Goal: Task Accomplishment & Management: Manage account settings

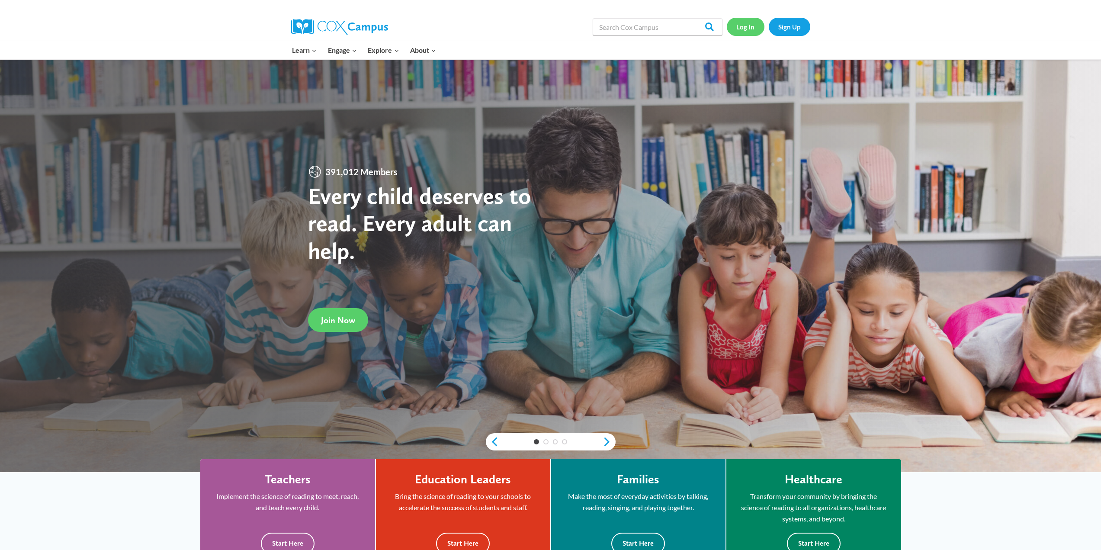
click at [740, 27] on link "Log In" at bounding box center [746, 27] width 38 height 18
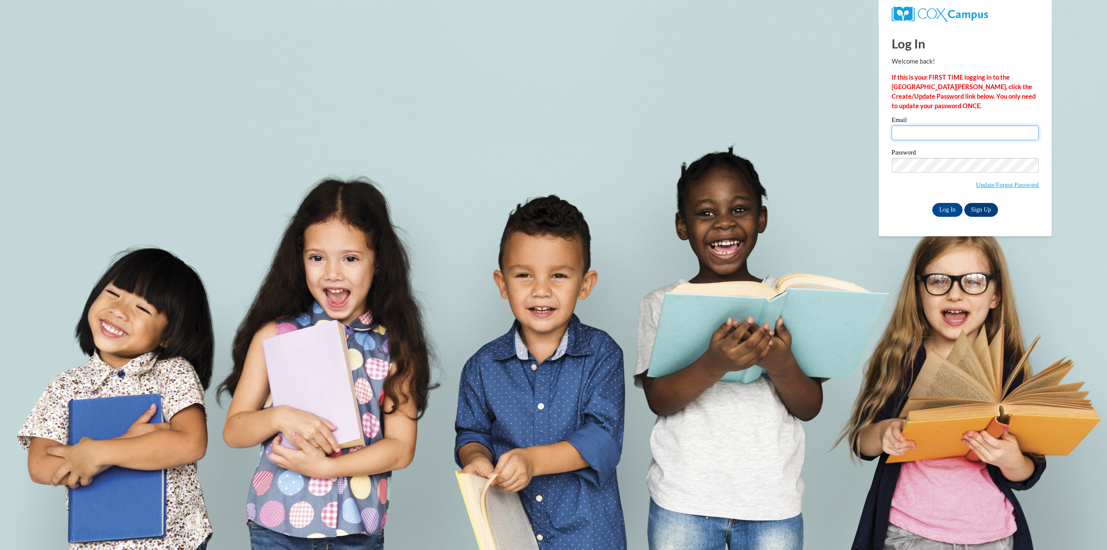
click at [953, 134] on input "Email" at bounding box center [965, 132] width 147 height 15
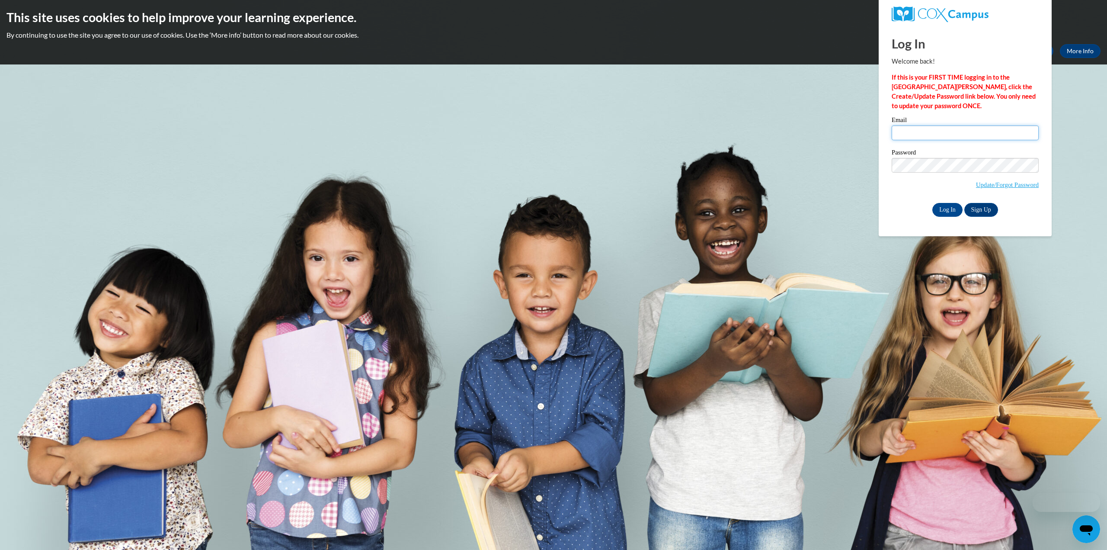
type input "[PERSON_NAME][EMAIL_ADDRESS][PERSON_NAME][DOMAIN_NAME]"
click at [933, 203] on input "Log In" at bounding box center [948, 210] width 30 height 14
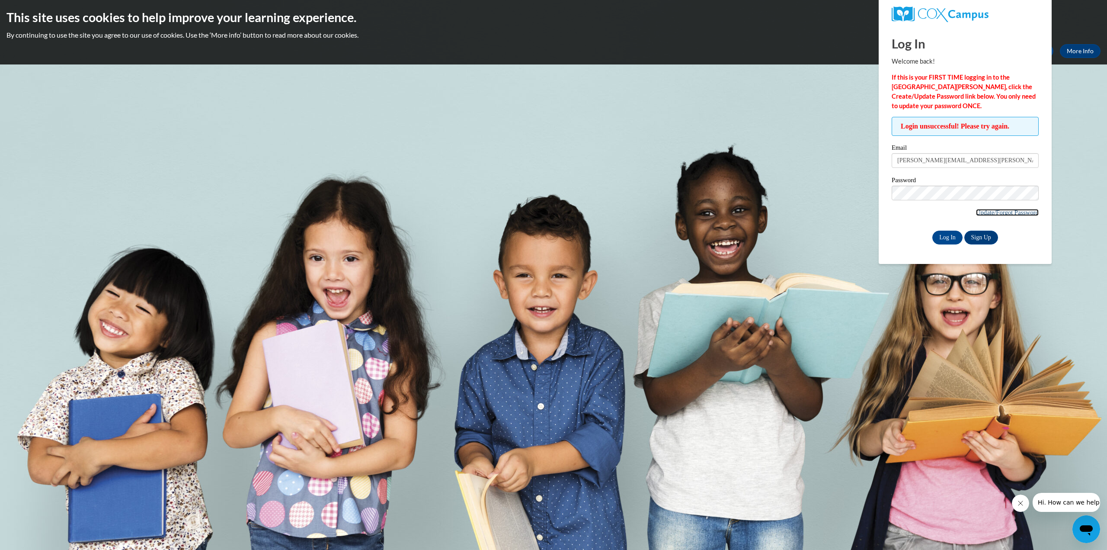
click at [989, 209] on link "Update/Forgot Password" at bounding box center [1007, 212] width 63 height 7
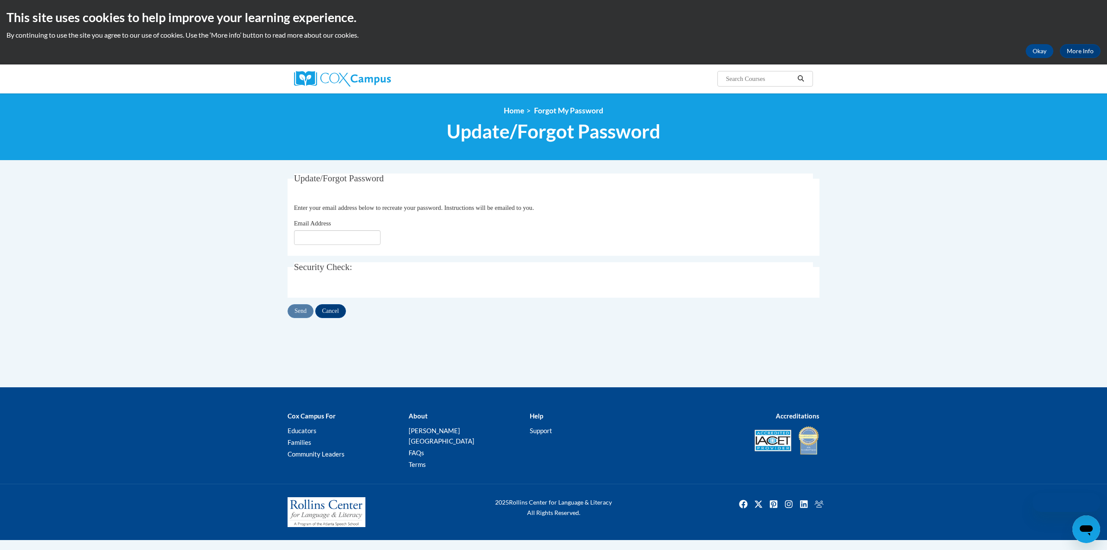
click at [340, 246] on fieldset "Update/Forgot Password Please enter your email address Enter your email address…" at bounding box center [554, 214] width 532 height 82
click at [340, 242] on input "Email Address" at bounding box center [334, 237] width 87 height 15
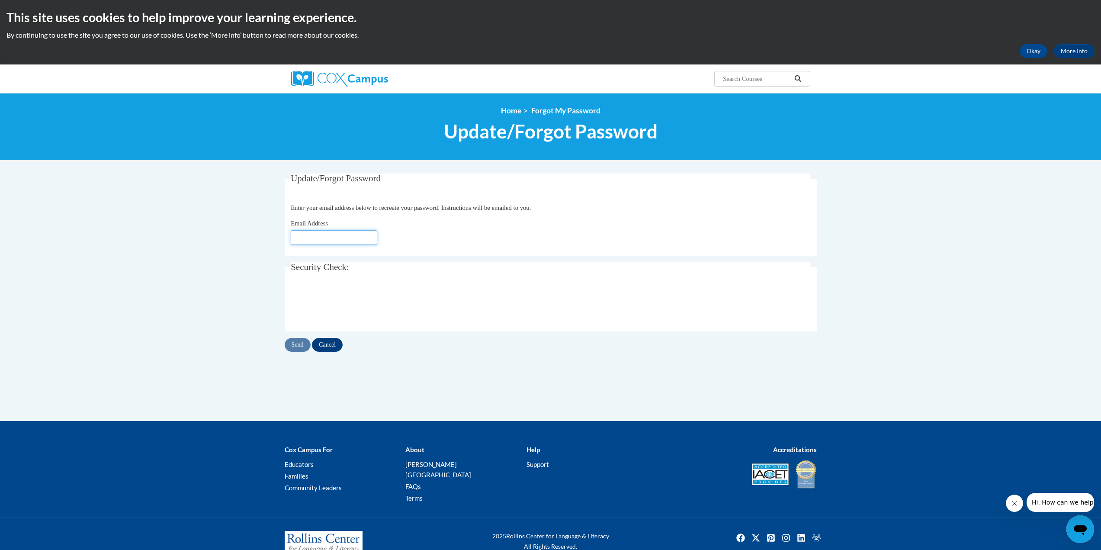
type input "[PERSON_NAME][EMAIL_ADDRESS][PERSON_NAME][DOMAIN_NAME]"
click at [296, 347] on input "Send" at bounding box center [298, 345] width 26 height 14
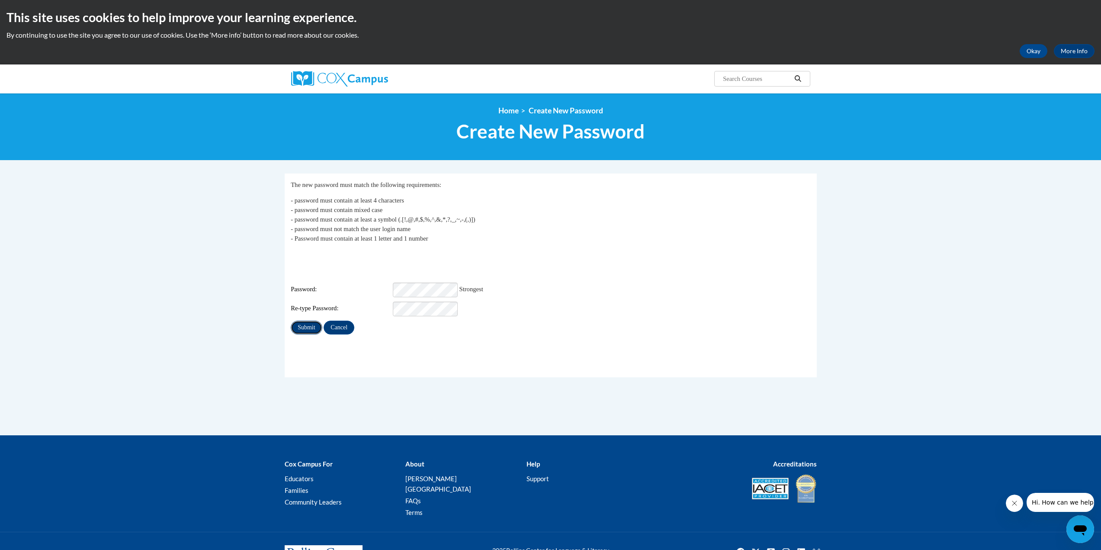
click at [304, 321] on input "Submit" at bounding box center [306, 328] width 31 height 14
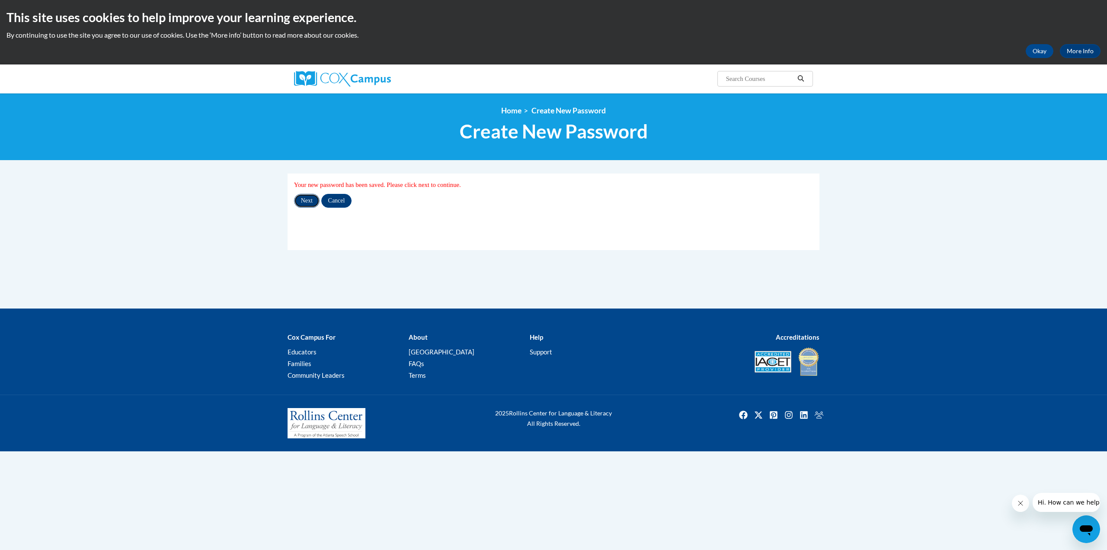
click at [305, 200] on input "Next" at bounding box center [307, 201] width 26 height 14
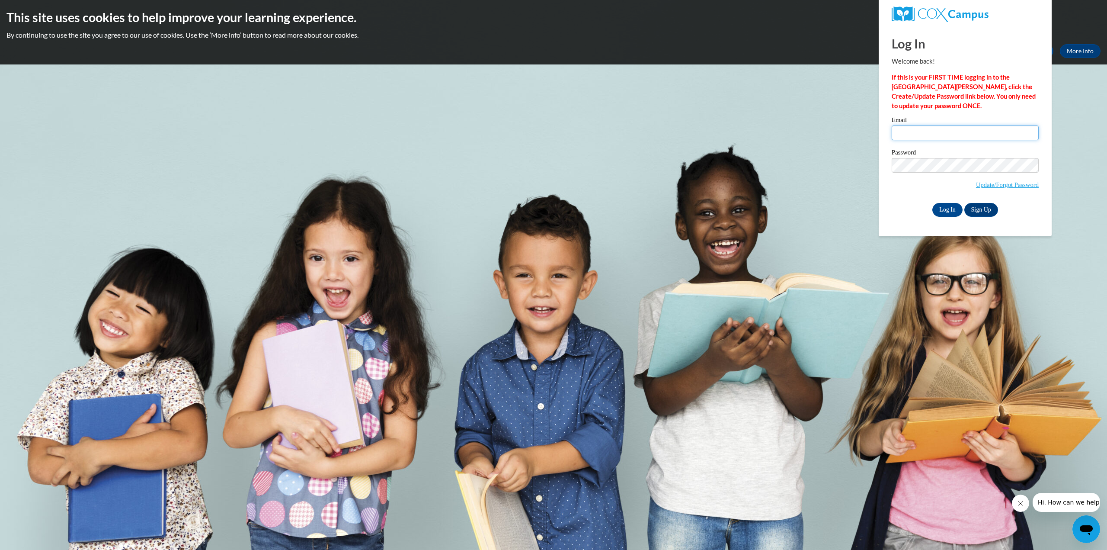
click at [932, 134] on input "Email" at bounding box center [965, 132] width 147 height 15
type input "keila.gutierrez@desertlilyspeech.com"
click at [946, 212] on input "Log In" at bounding box center [948, 210] width 30 height 14
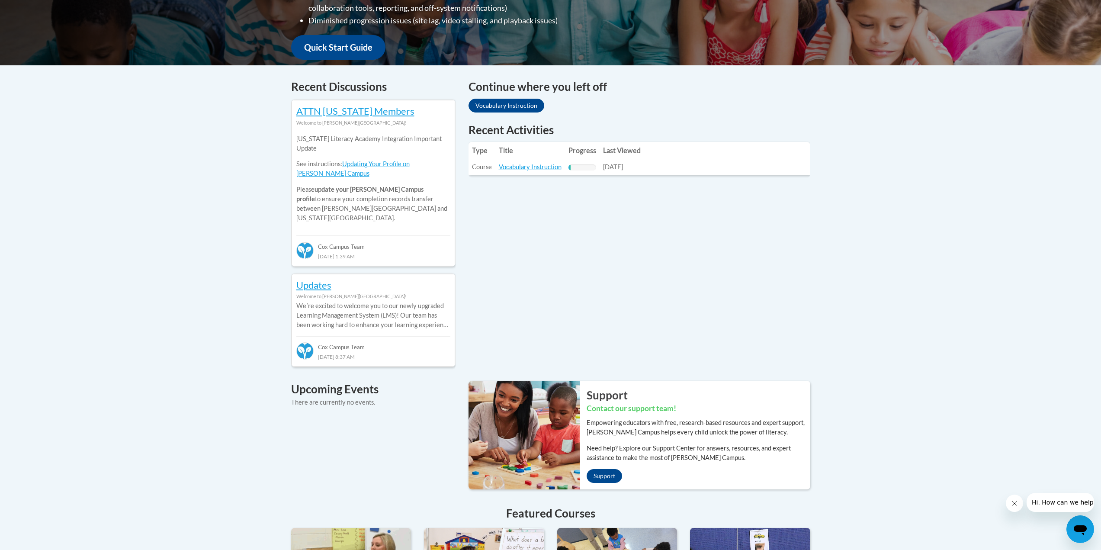
scroll to position [173, 0]
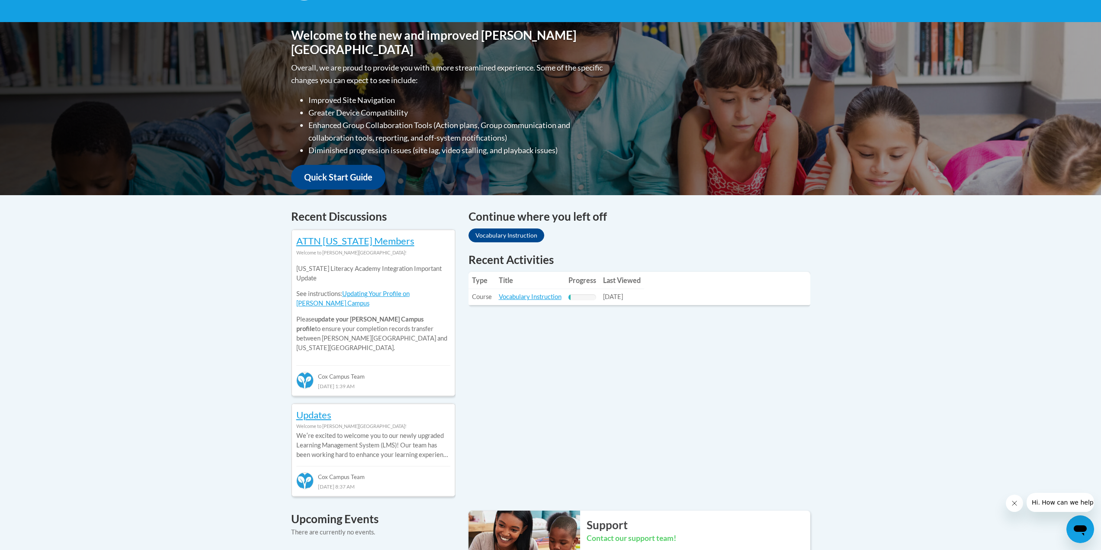
click at [210, 361] on div "Your profile Hi Keila Gutierrez ! Take a minute to review your profile. Help im…" at bounding box center [550, 421] width 1101 height 962
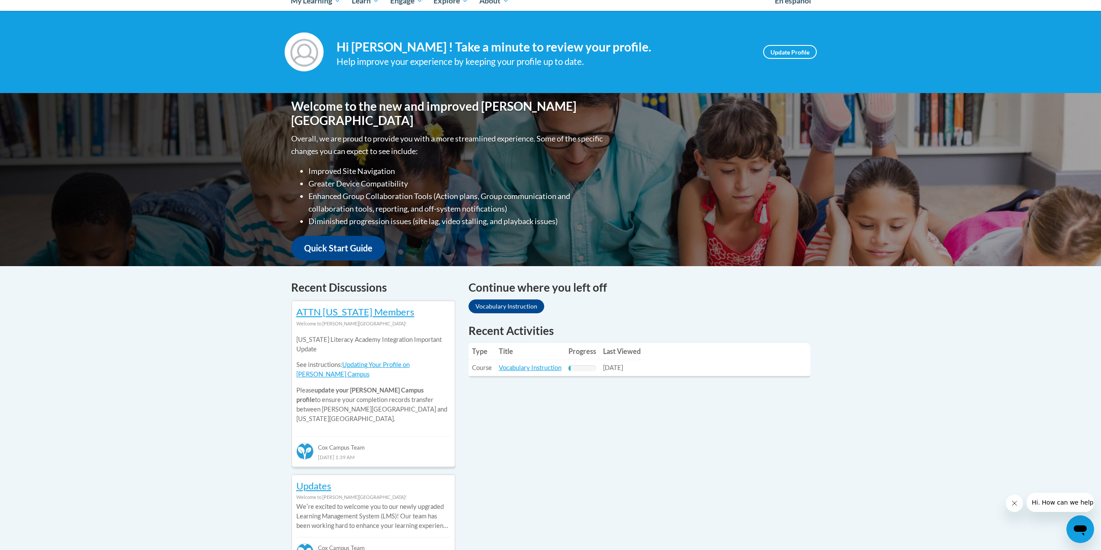
scroll to position [0, 0]
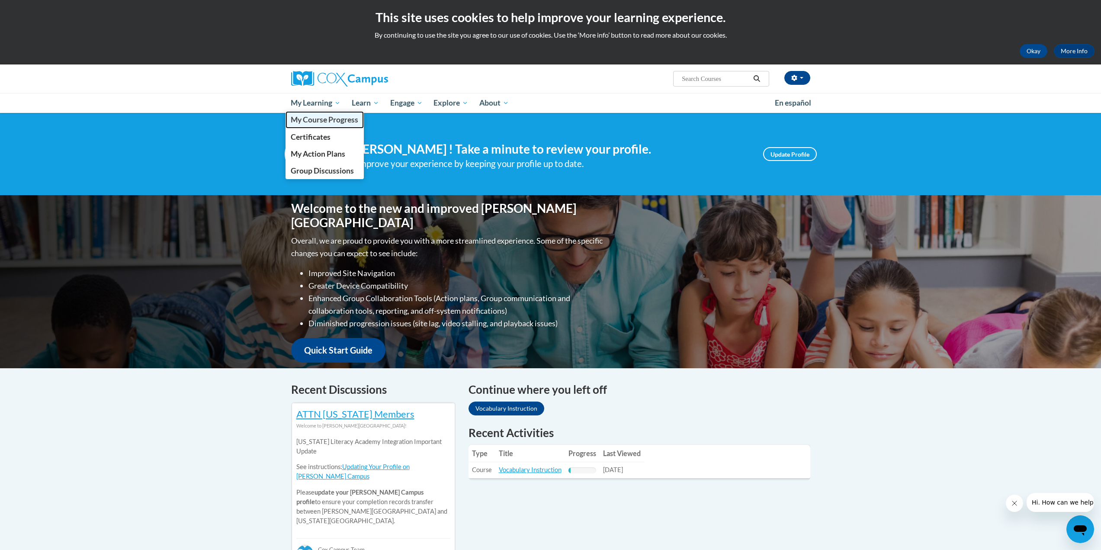
click at [319, 117] on span "My Course Progress" at bounding box center [324, 119] width 67 height 9
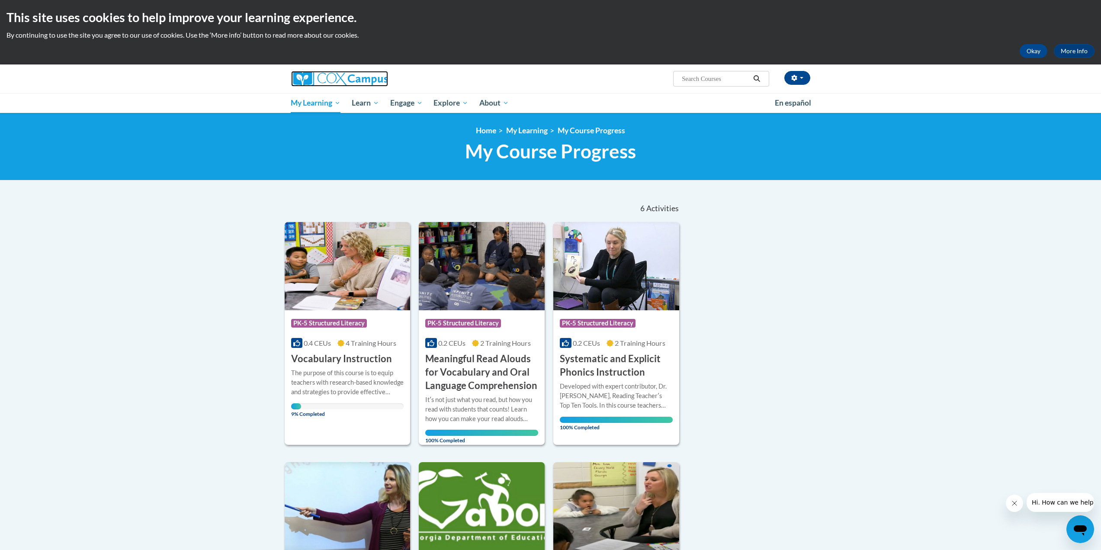
click at [339, 74] on img at bounding box center [339, 79] width 97 height 16
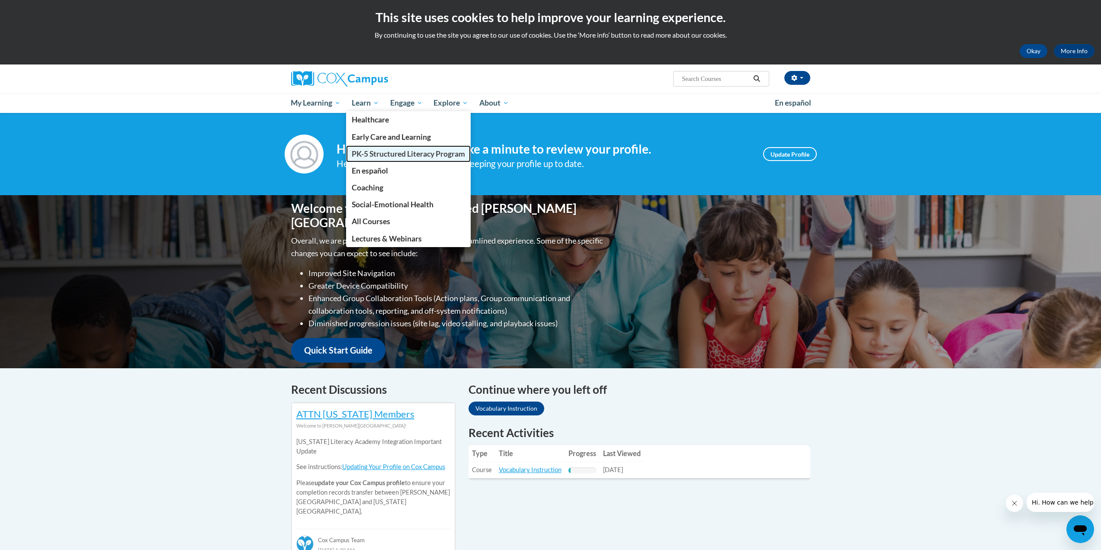
click at [372, 151] on span "PK-5 Structured Literacy Program" at bounding box center [408, 153] width 113 height 9
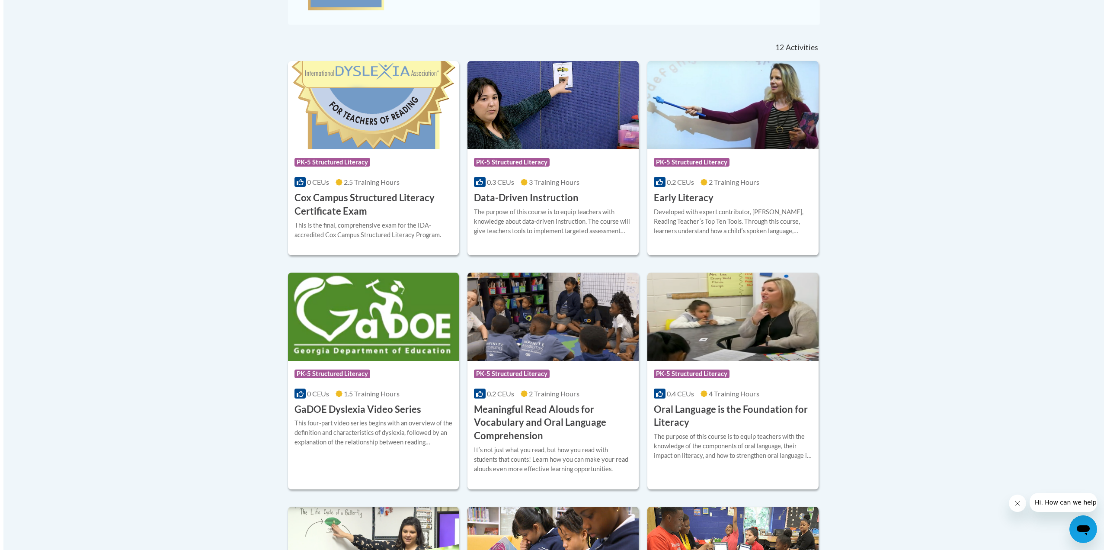
scroll to position [160, 0]
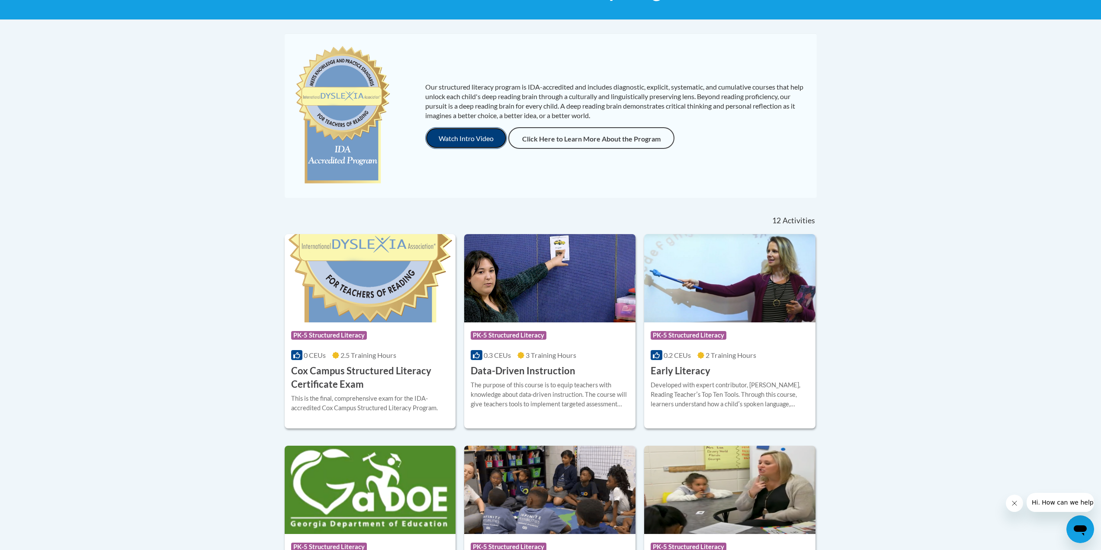
click at [445, 133] on button "Watch Intro Video" at bounding box center [466, 138] width 82 height 22
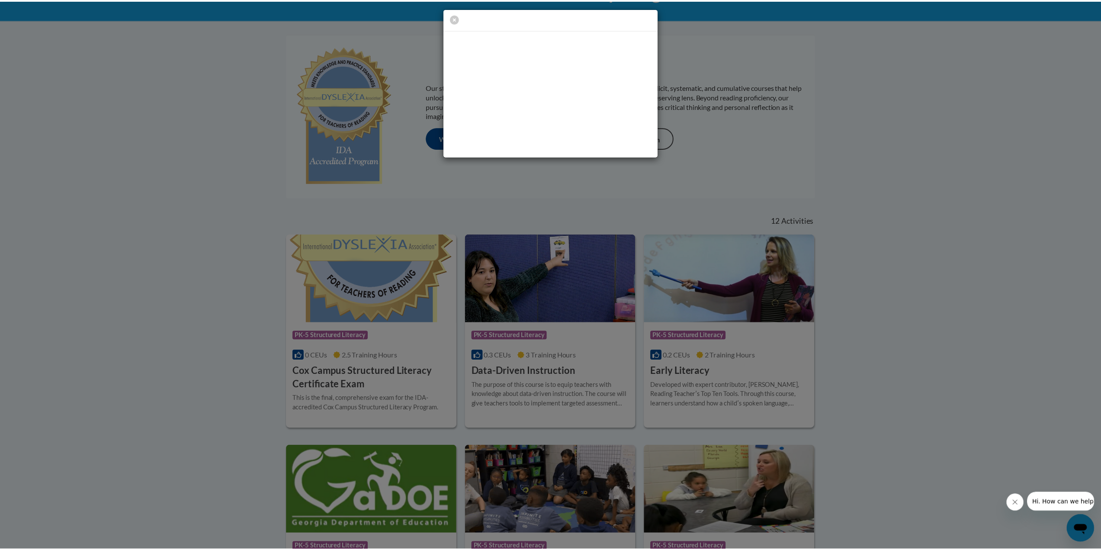
scroll to position [0, 0]
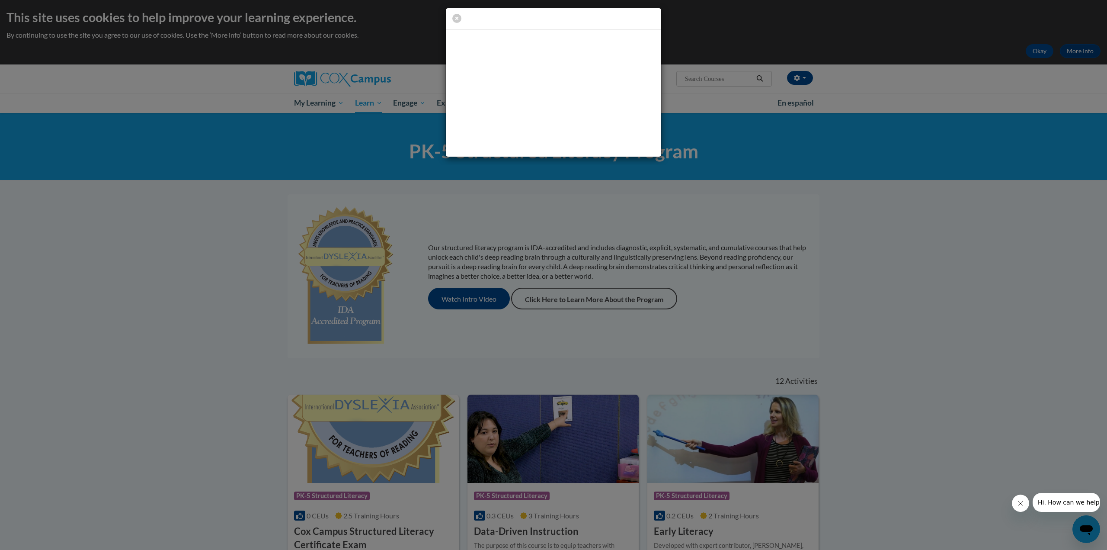
click at [760, 223] on div at bounding box center [553, 275] width 1107 height 550
click at [454, 18] on icon "button" at bounding box center [456, 18] width 9 height 9
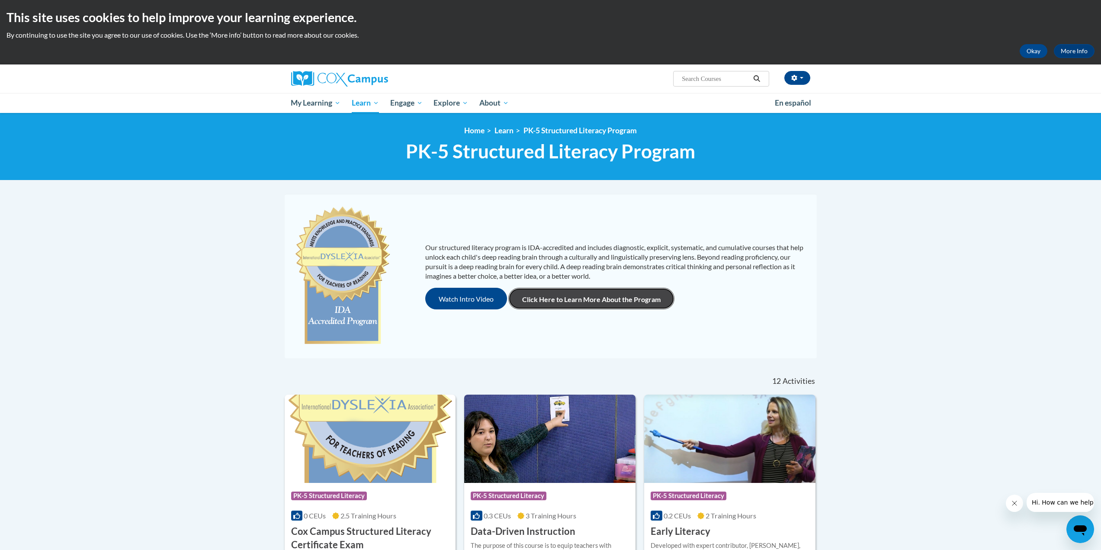
click at [636, 305] on link "Click Here to Learn More About the Program" at bounding box center [591, 299] width 166 height 22
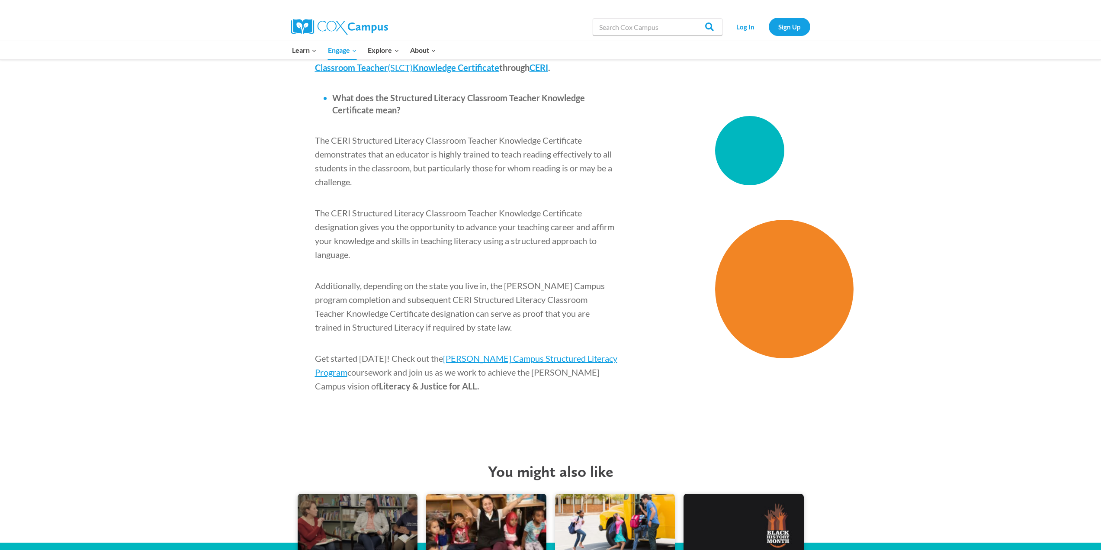
scroll to position [1125, 0]
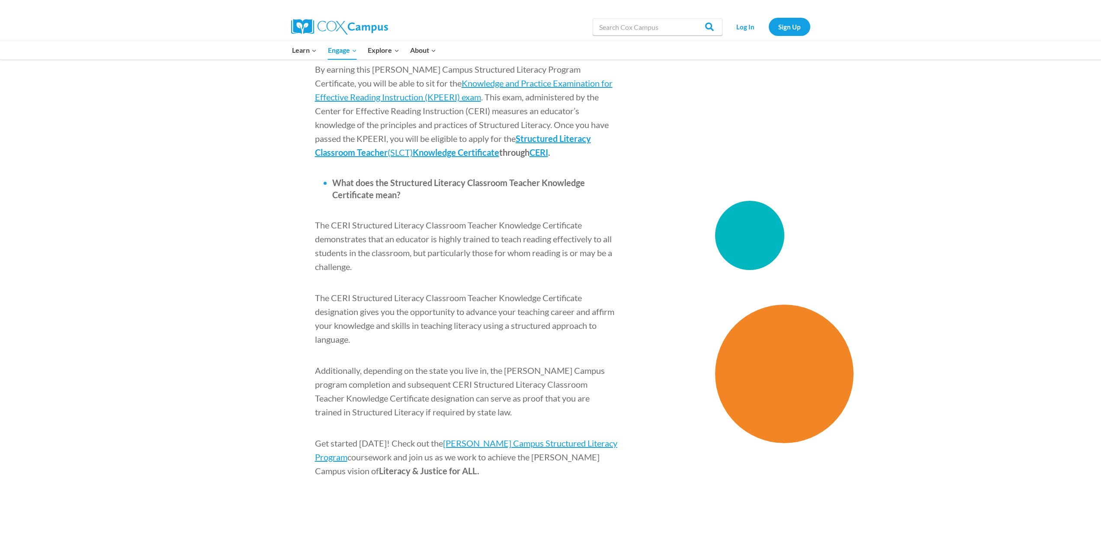
drag, startPoint x: 543, startPoint y: 391, endPoint x: 492, endPoint y: 433, distance: 66.6
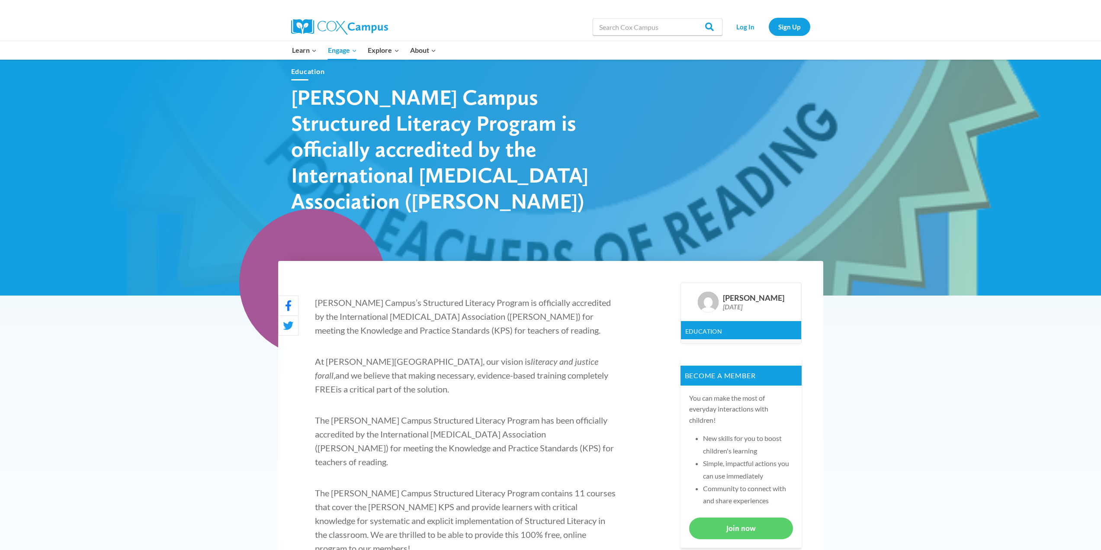
scroll to position [0, 0]
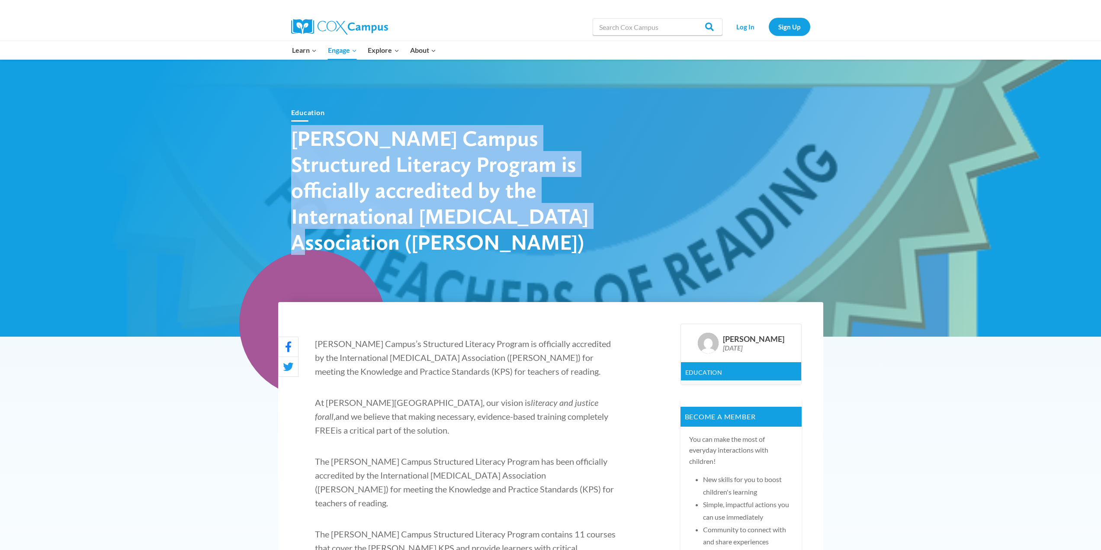
drag, startPoint x: 470, startPoint y: 240, endPoint x: 282, endPoint y: 152, distance: 207.6
click at [282, 152] on div "Education [PERSON_NAME] Campus Structured Literacy Program is officially accred…" at bounding box center [550, 180] width 545 height 173
copy h1 "[PERSON_NAME] Campus Structured Literacy Program is officially accredited by th…"
